Goal: Task Accomplishment & Management: Complete application form

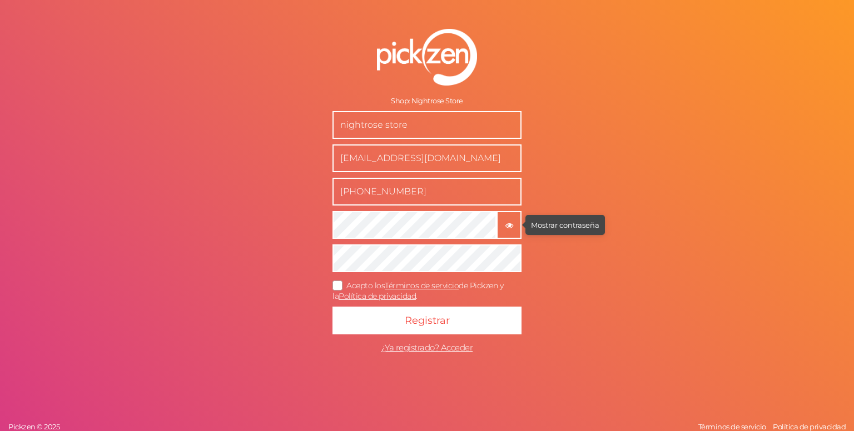
click at [513, 225] on tooltip "× Mostrar contraseña" at bounding box center [508, 225] width 23 height 8
click at [326, 224] on form "Shop: Nightrose Store nightrose store [EMAIL_ADDRESS][DOMAIN_NAME] [PHONE_NUMBE…" at bounding box center [427, 194] width 278 height 375
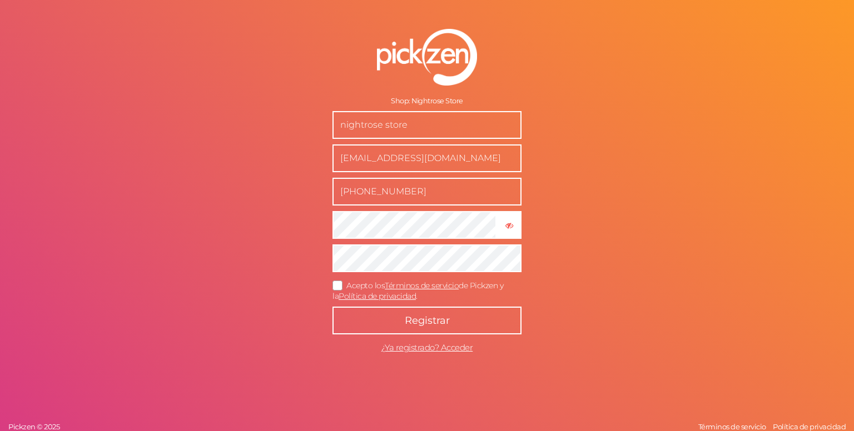
click at [451, 326] on button "Registrar" at bounding box center [426, 321] width 189 height 28
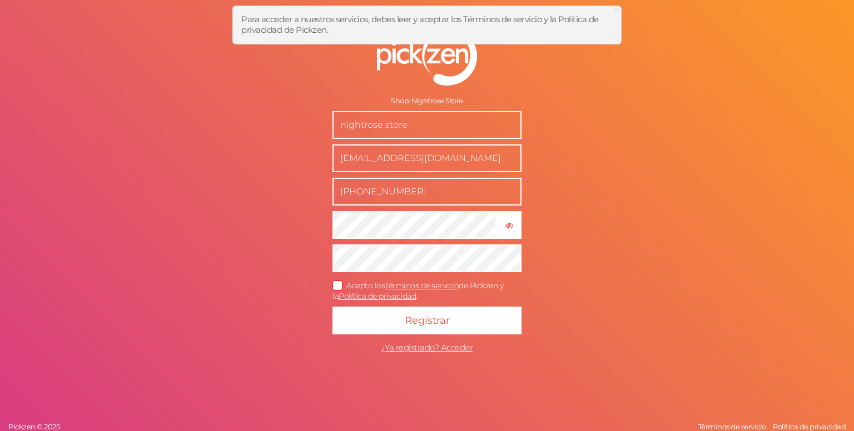
click at [337, 288] on icon at bounding box center [338, 285] width 18 height 6
click at [0, 0] on input "Acepto los Términos de servicio de Pickzen y la Política de privacidad ." at bounding box center [0, 0] width 0 height 0
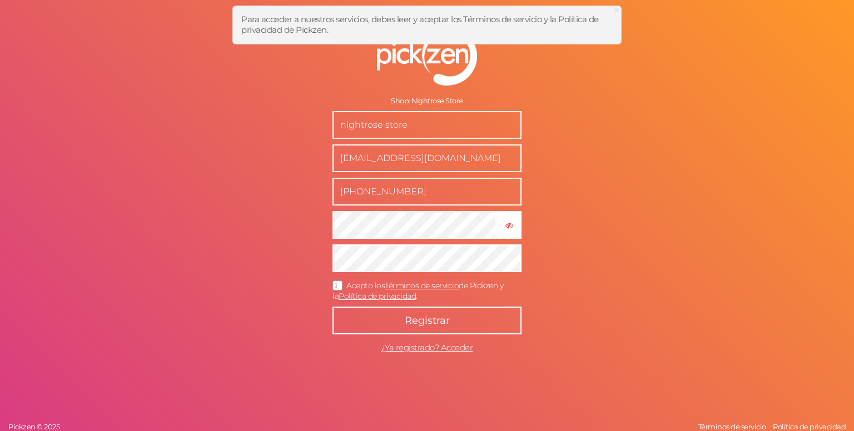
click at [393, 318] on button "Registrar" at bounding box center [426, 321] width 189 height 28
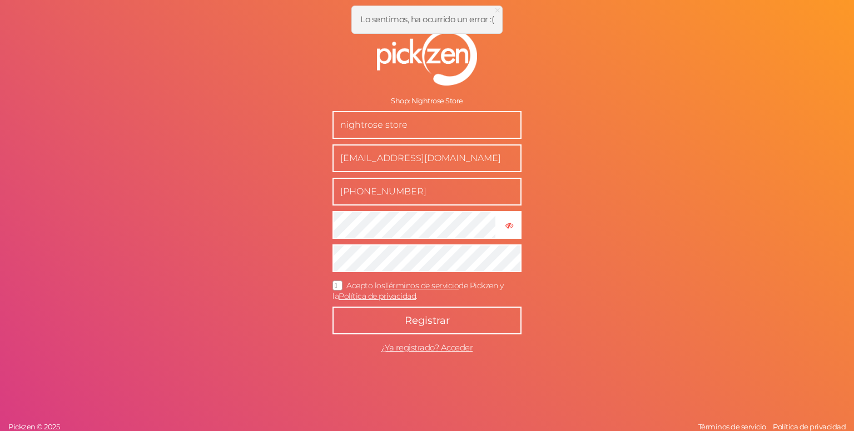
click at [427, 318] on span "Registrar" at bounding box center [427, 321] width 45 height 12
click at [358, 191] on input "[PHONE_NUMBER]" at bounding box center [426, 192] width 189 height 28
type input "3212908154"
click at [424, 328] on button "Registrar" at bounding box center [426, 321] width 189 height 28
click at [425, 325] on span "Registrar" at bounding box center [427, 321] width 45 height 12
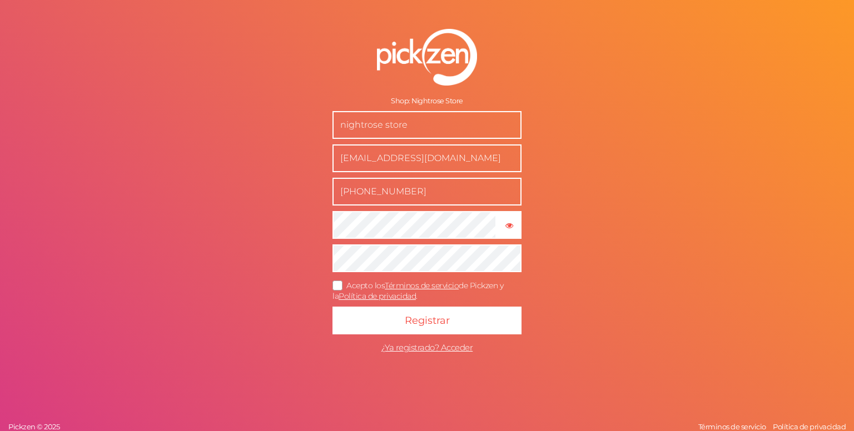
click at [429, 217] on form "Shop: Nightrose Store nightrose store nightrosestore@gmail.com +57 3212908154 ×…" at bounding box center [427, 194] width 278 height 375
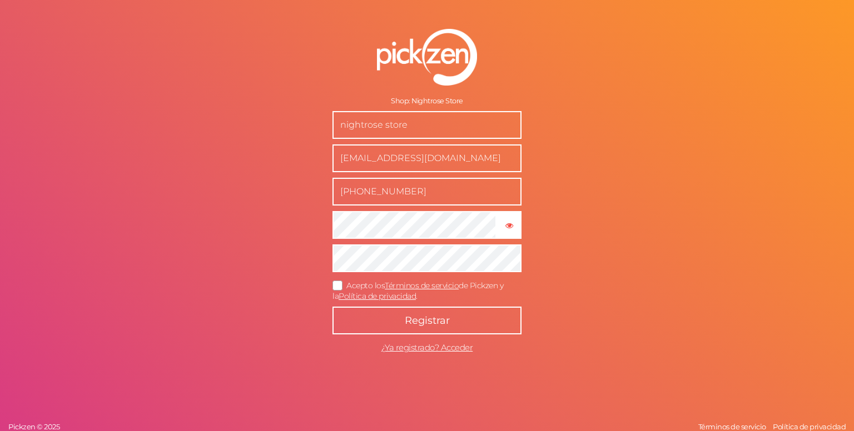
click at [456, 328] on button "Registrar" at bounding box center [426, 321] width 189 height 28
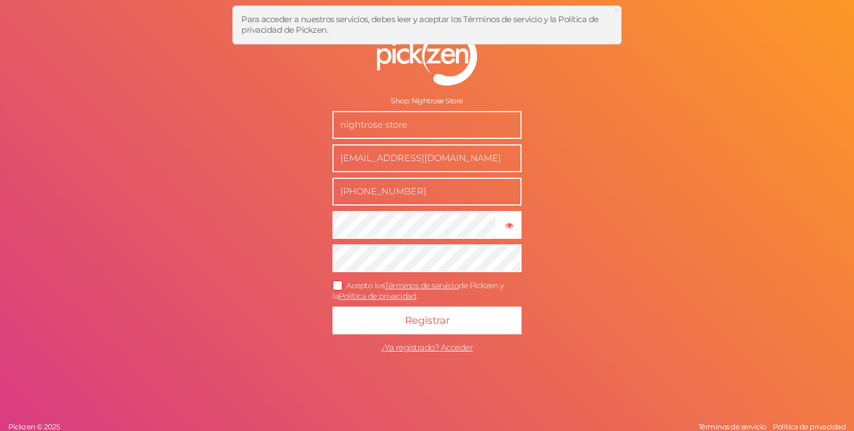
click at [335, 284] on icon at bounding box center [338, 285] width 18 height 6
click at [0, 0] on input "Acepto los Términos de servicio de Pickzen y la Política de privacidad ." at bounding box center [0, 0] width 0 height 0
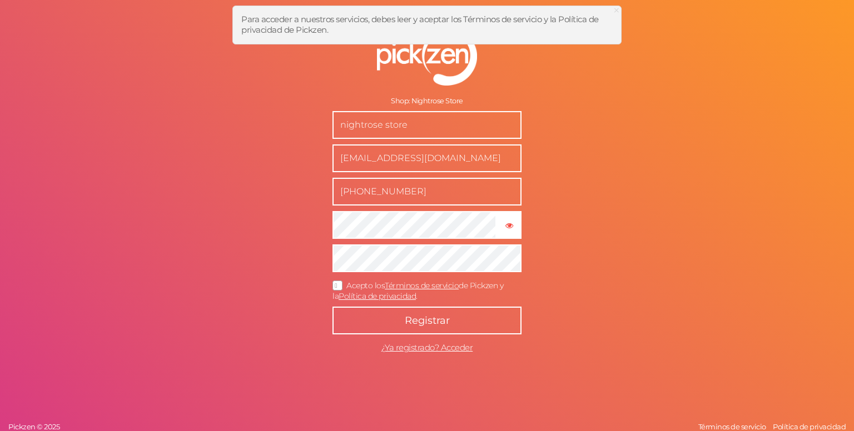
click at [389, 320] on button "Registrar" at bounding box center [426, 321] width 189 height 28
